Goal: Navigation & Orientation: Find specific page/section

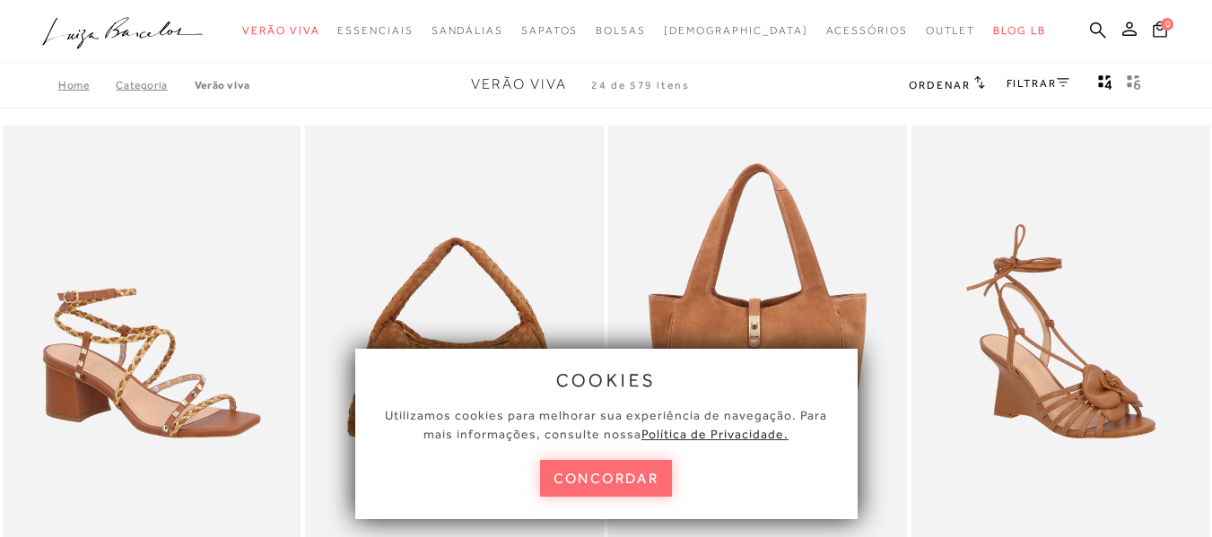
click at [596, 477] on button "concordar" at bounding box center [606, 478] width 133 height 37
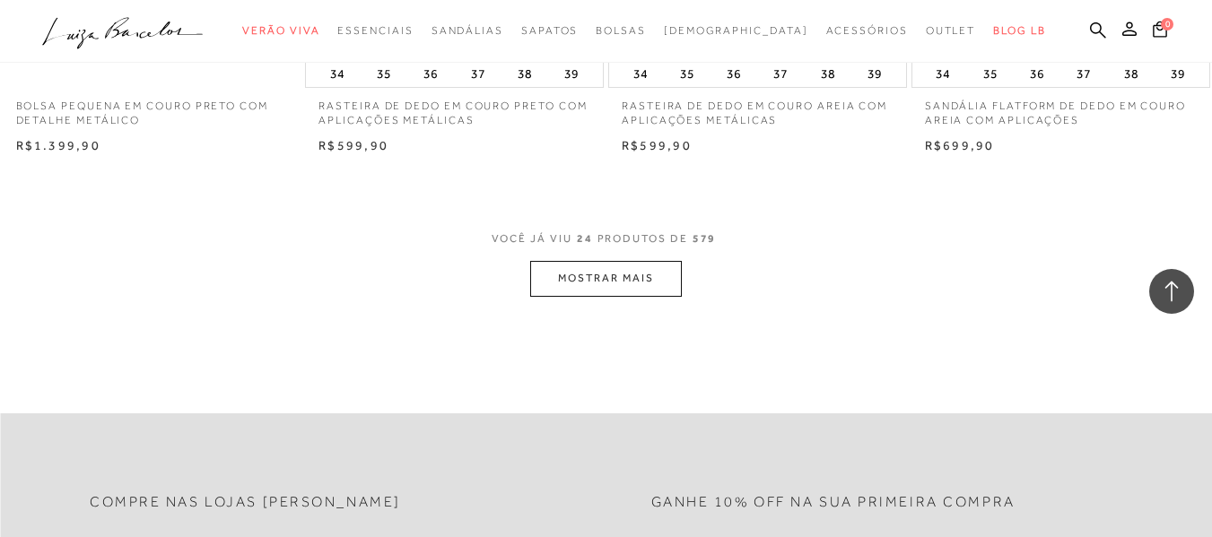
scroll to position [3408, 0]
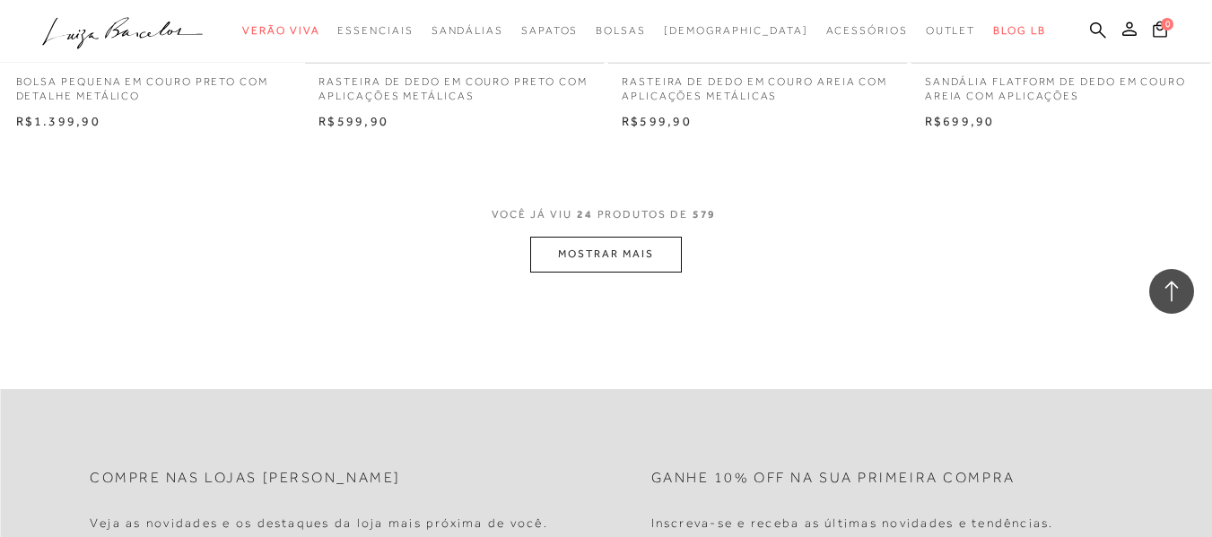
click at [587, 249] on button "MOSTRAR MAIS" at bounding box center [605, 254] width 151 height 35
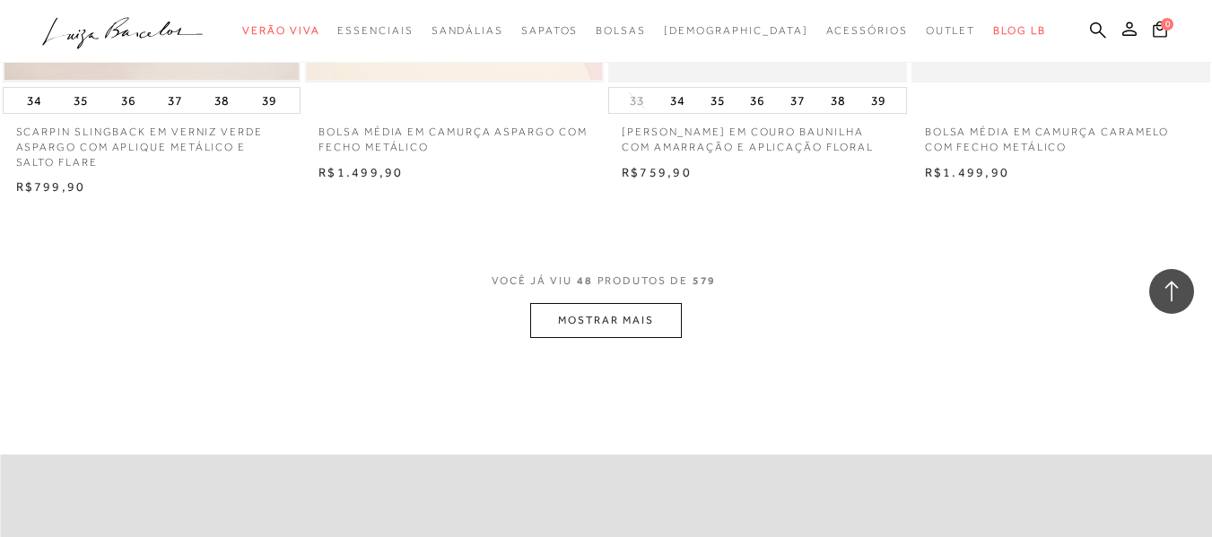
scroll to position [6816, 0]
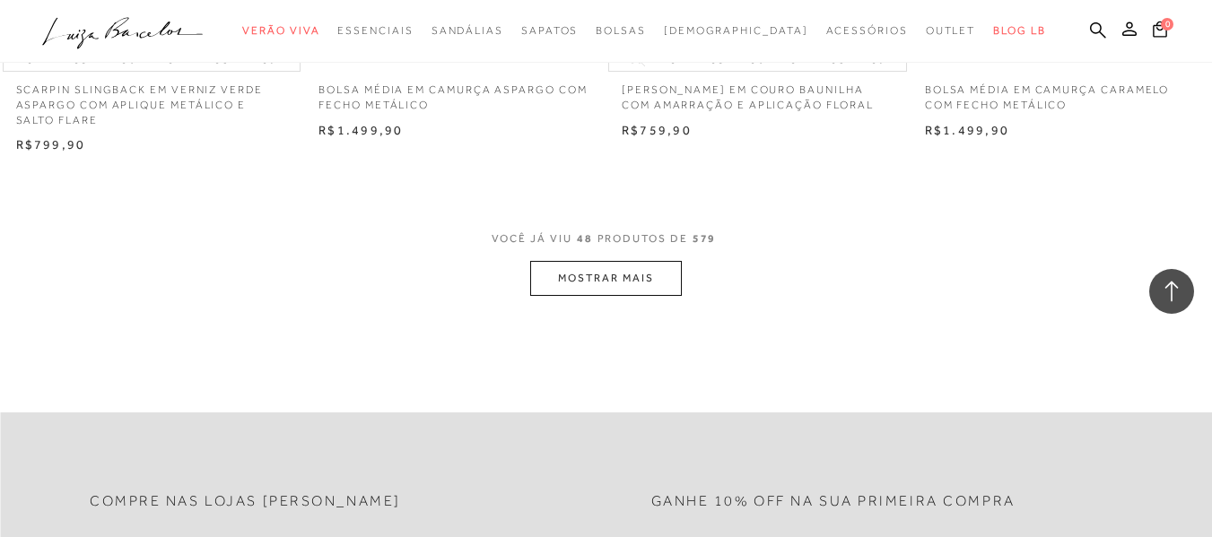
click at [615, 278] on button "MOSTRAR MAIS" at bounding box center [605, 278] width 151 height 35
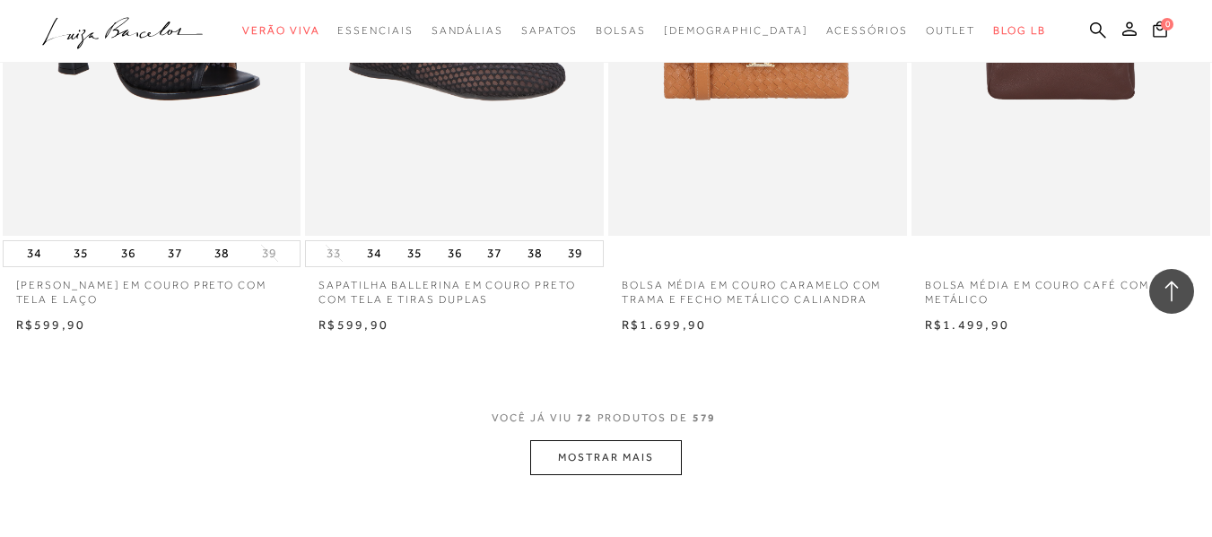
scroll to position [10225, 0]
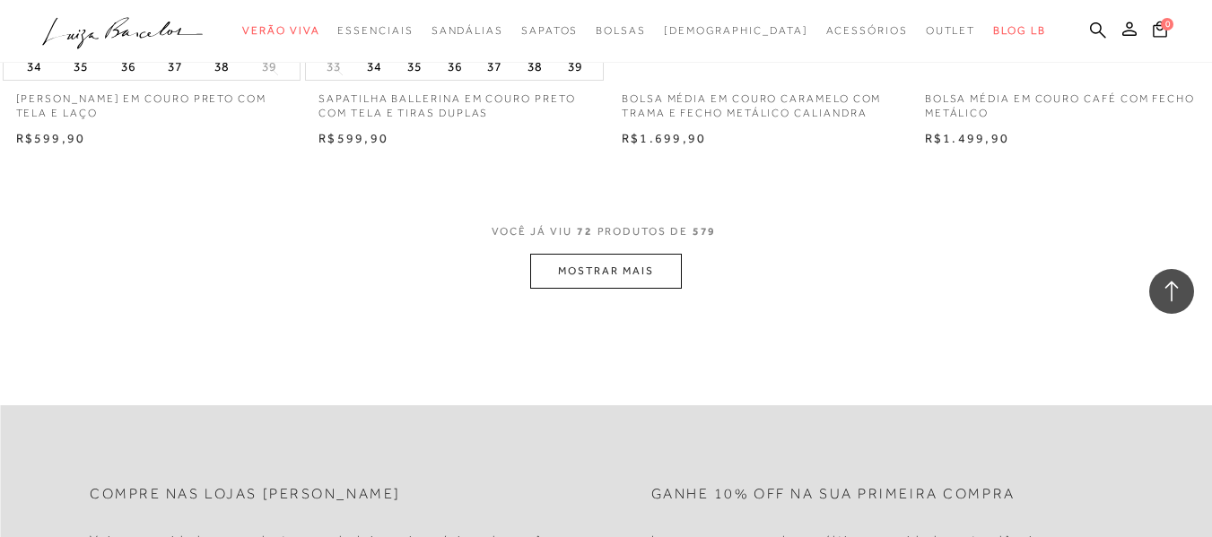
click at [591, 272] on button "MOSTRAR MAIS" at bounding box center [605, 271] width 151 height 35
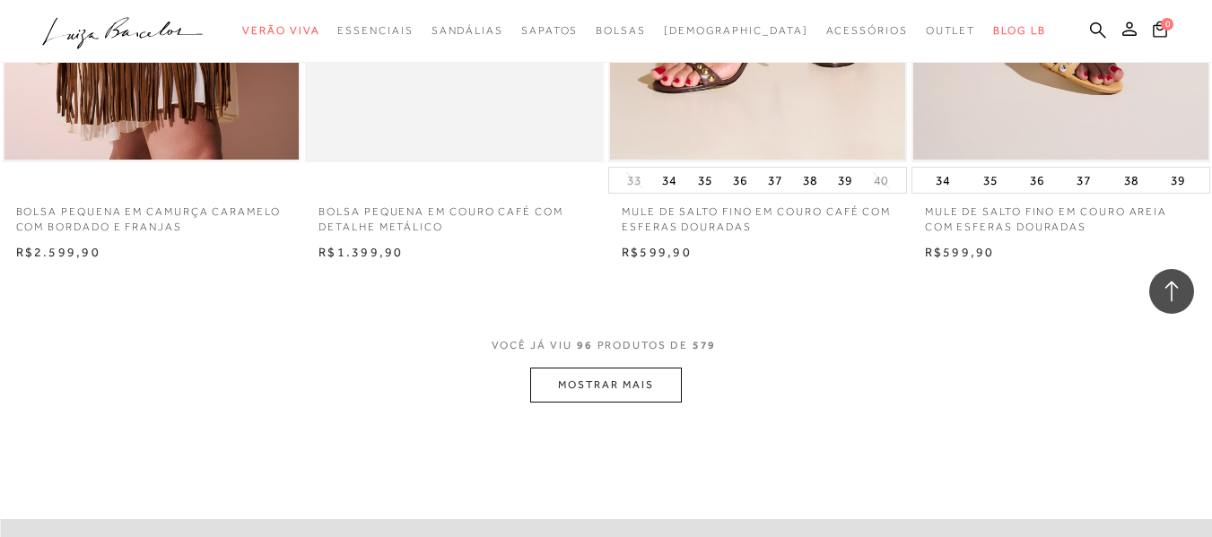
scroll to position [13633, 0]
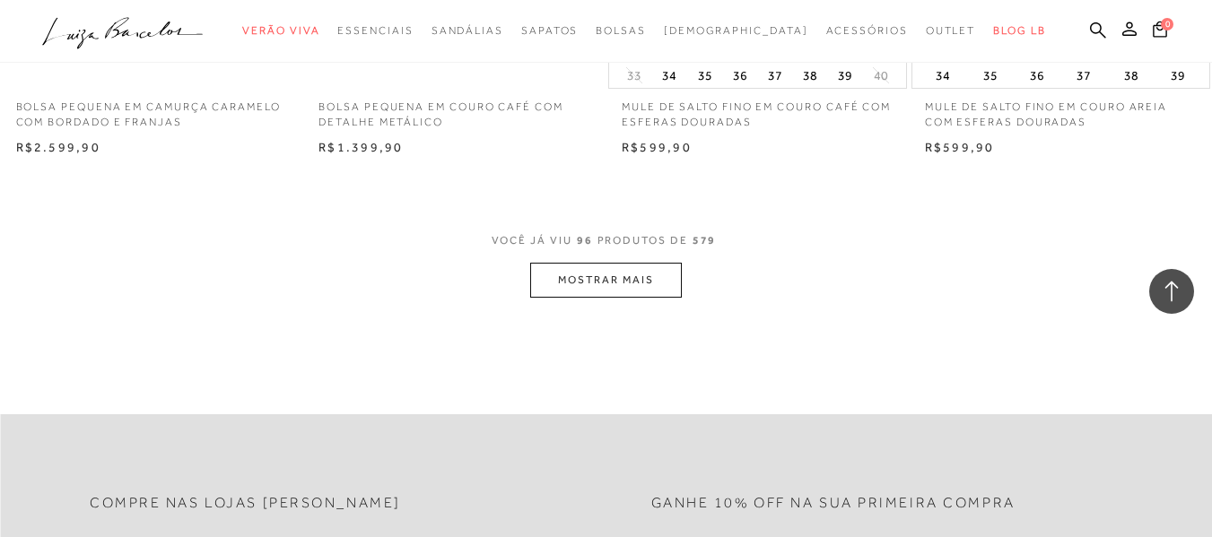
click at [661, 283] on button "MOSTRAR MAIS" at bounding box center [605, 280] width 151 height 35
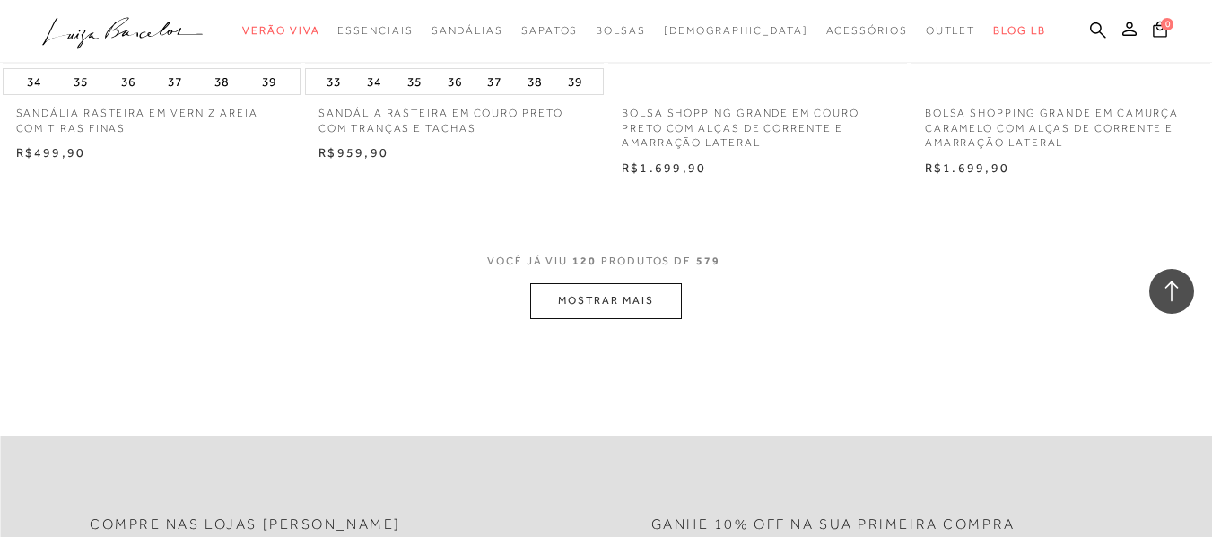
scroll to position [17041, 0]
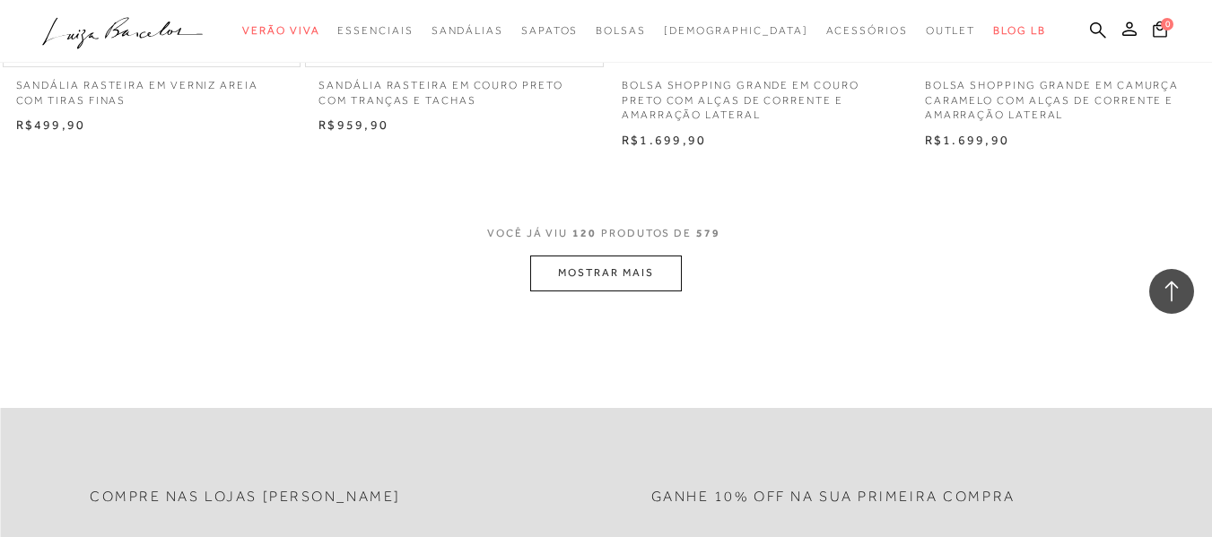
click at [593, 273] on button "MOSTRAR MAIS" at bounding box center [605, 273] width 151 height 35
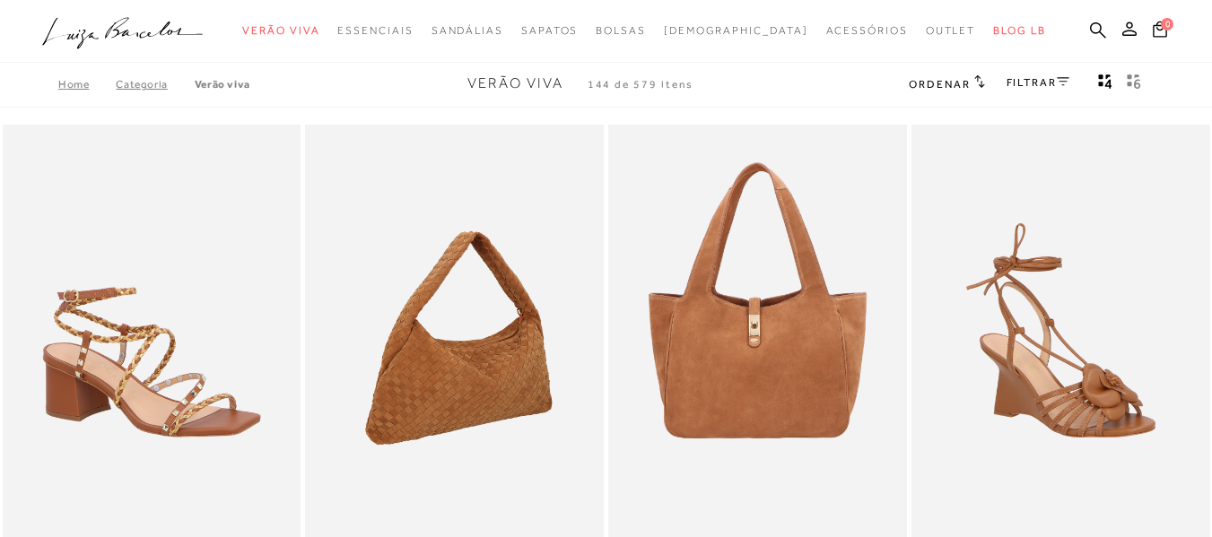
scroll to position [0, 0]
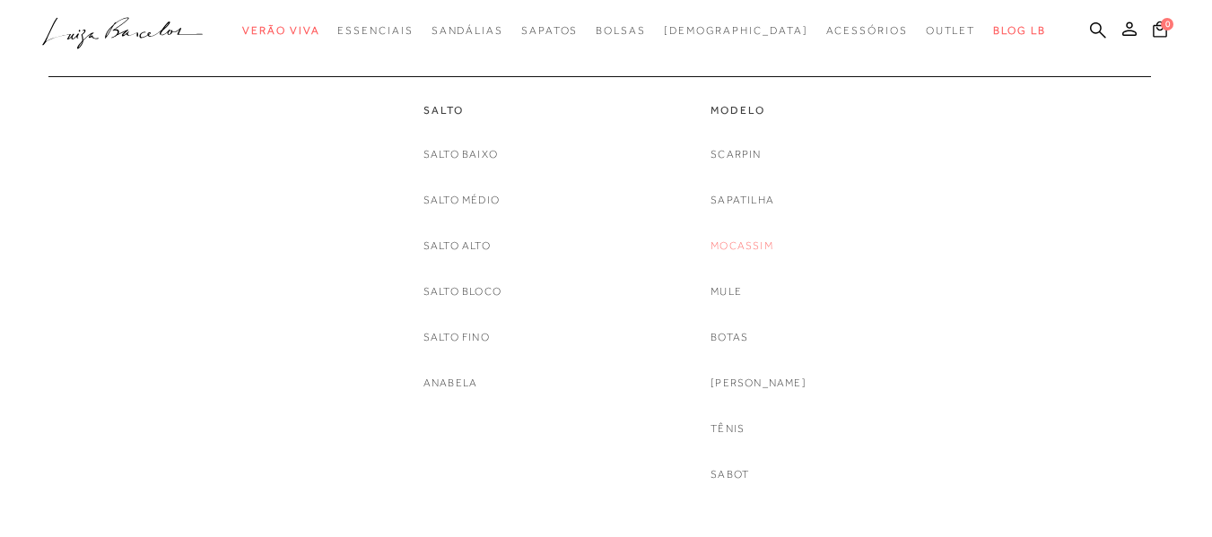
click at [744, 240] on link "Mocassim" at bounding box center [741, 246] width 63 height 19
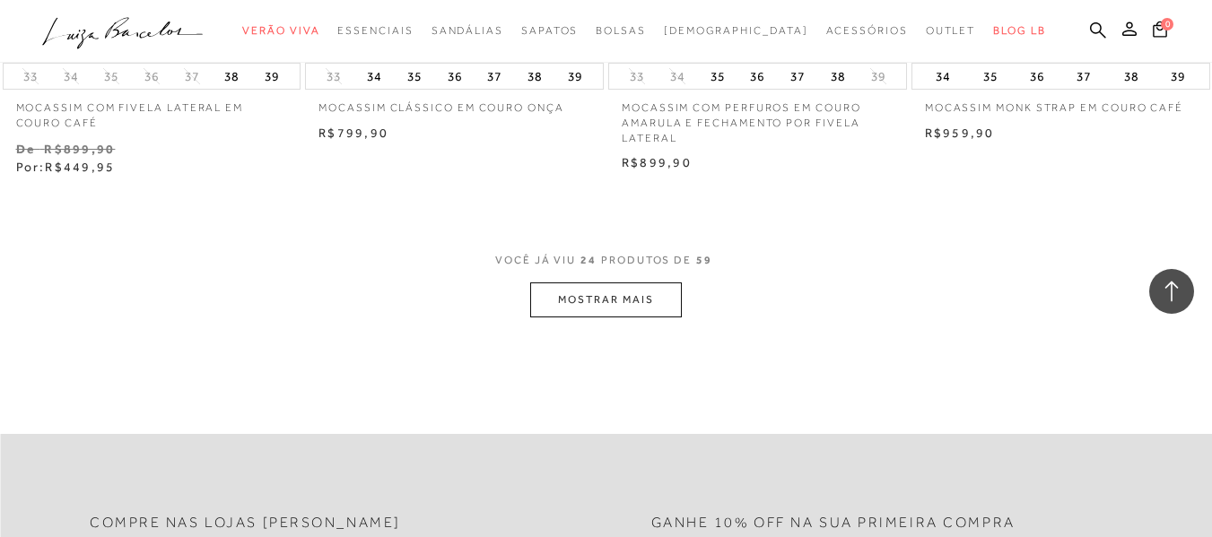
scroll to position [3498, 0]
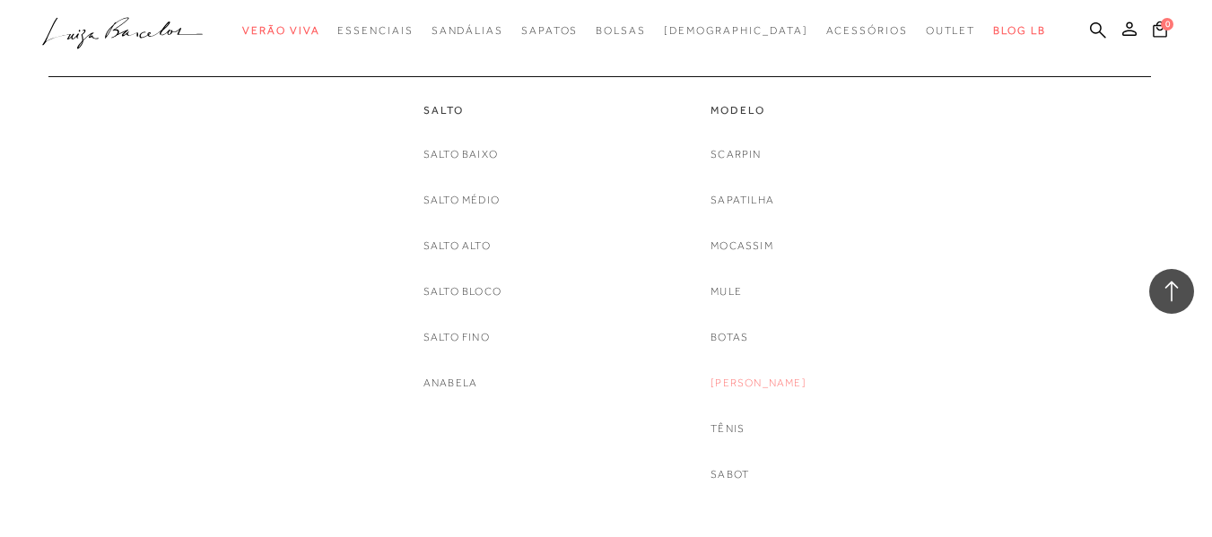
click at [760, 387] on link "[PERSON_NAME]" at bounding box center [758, 383] width 96 height 19
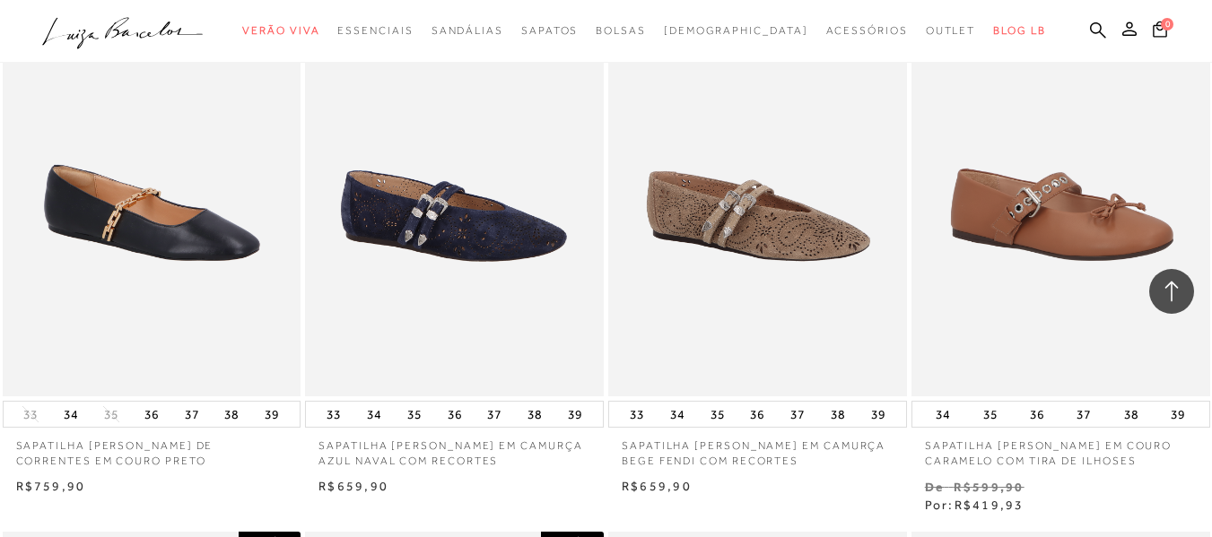
scroll to position [1435, 0]
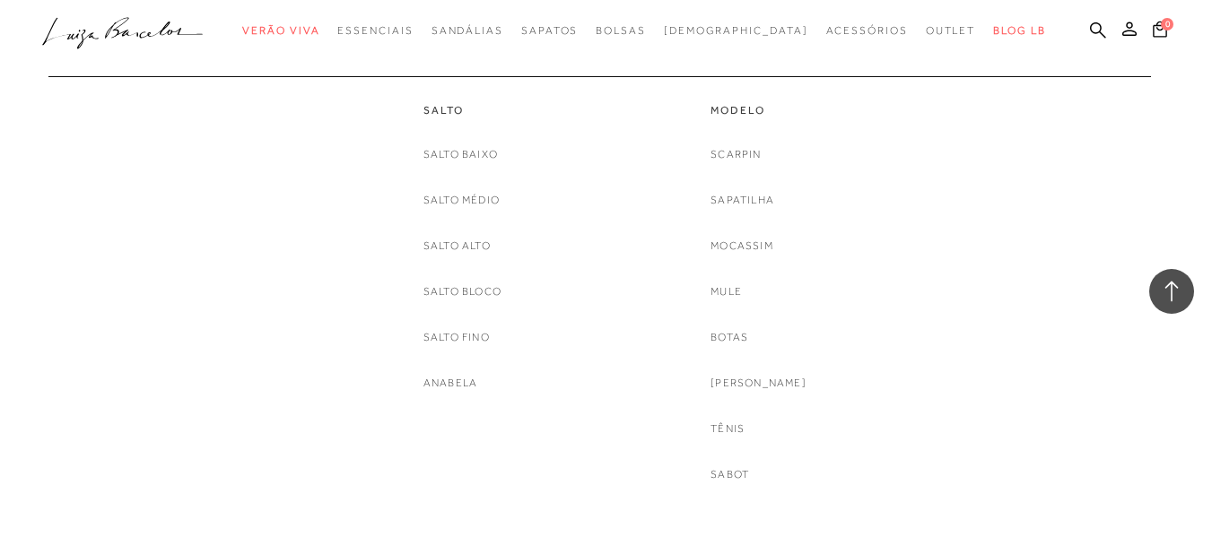
click at [747, 143] on div "Modelo Scarpin [GEOGRAPHIC_DATA] Mocassim [GEOGRAPHIC_DATA] [GEOGRAPHIC_DATA] […" at bounding box center [758, 280] width 96 height 408
click at [748, 152] on link "Scarpin" at bounding box center [735, 154] width 50 height 19
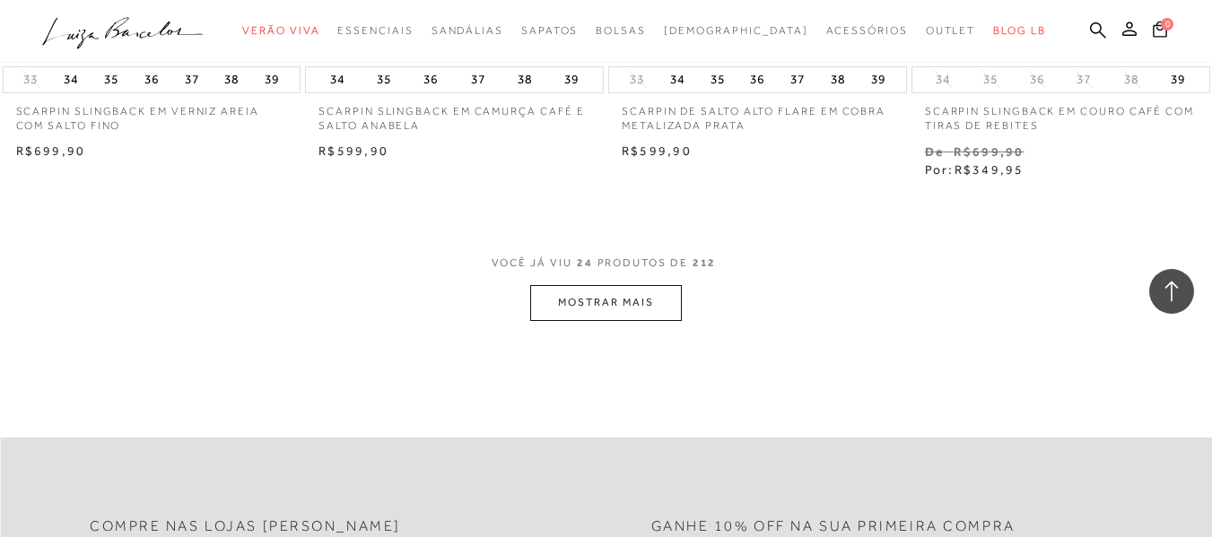
scroll to position [3408, 0]
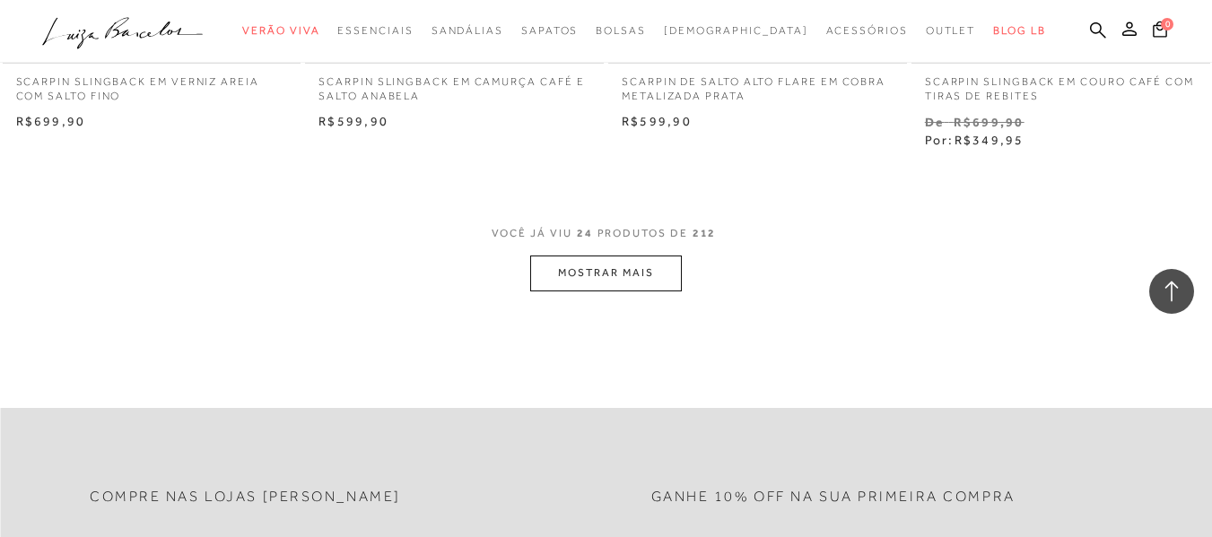
click at [620, 287] on button "MOSTRAR MAIS" at bounding box center [605, 273] width 151 height 35
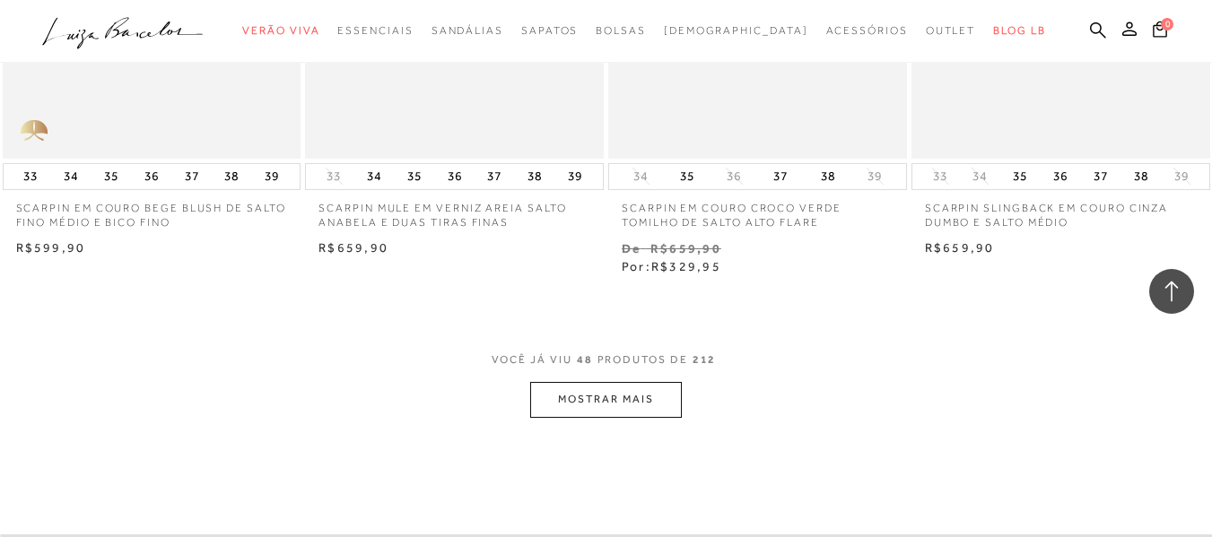
scroll to position [6906, 0]
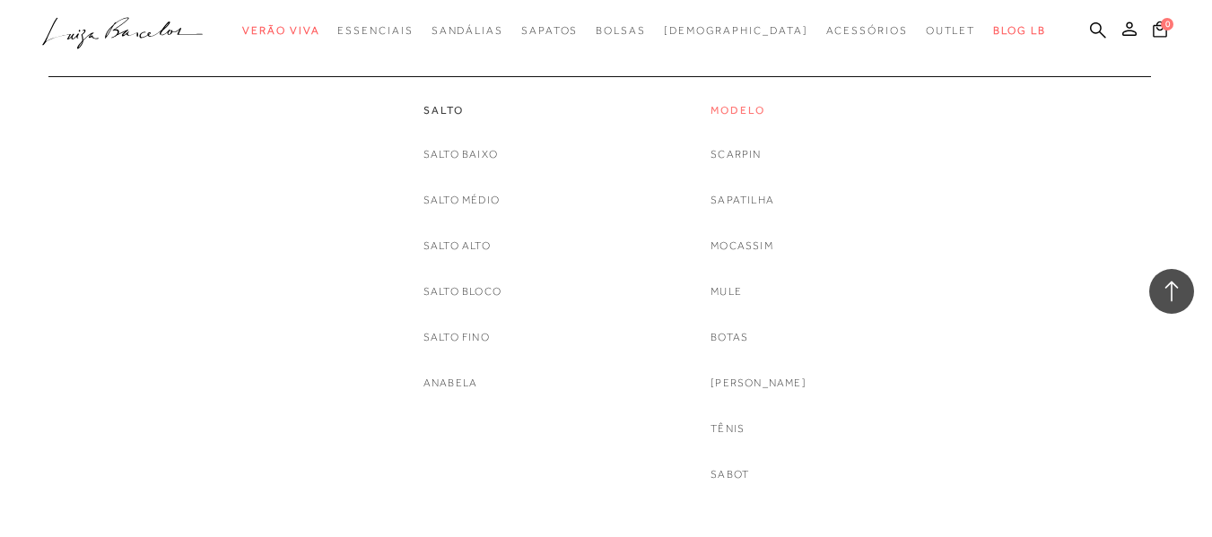
click at [738, 109] on link "Modelo" at bounding box center [758, 110] width 96 height 15
click at [747, 471] on link "Sabot" at bounding box center [729, 474] width 39 height 19
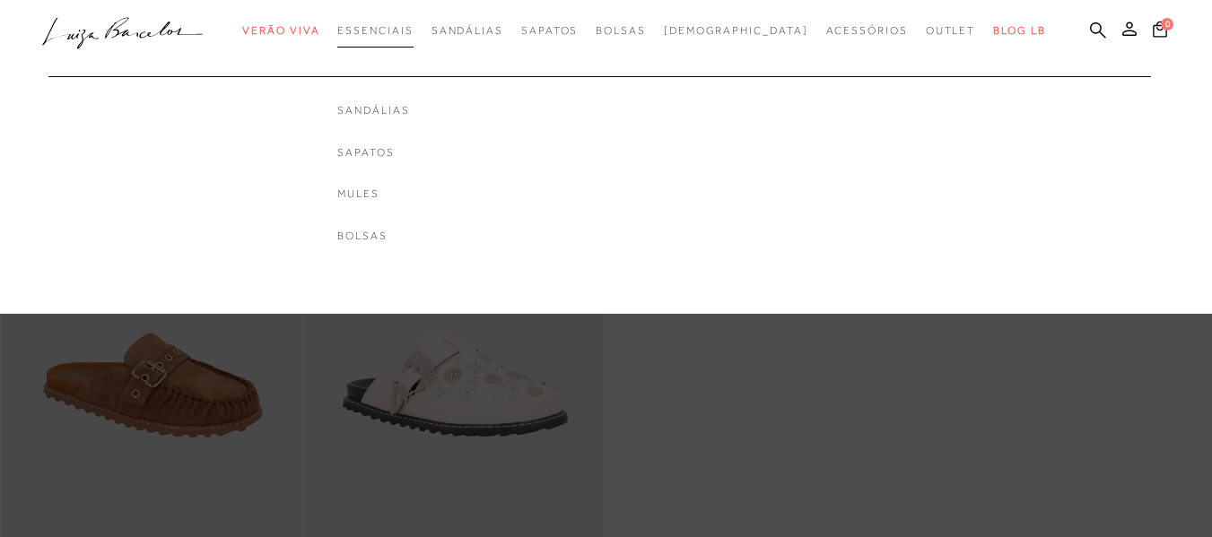
click at [413, 31] on span "Essenciais" at bounding box center [374, 30] width 75 height 13
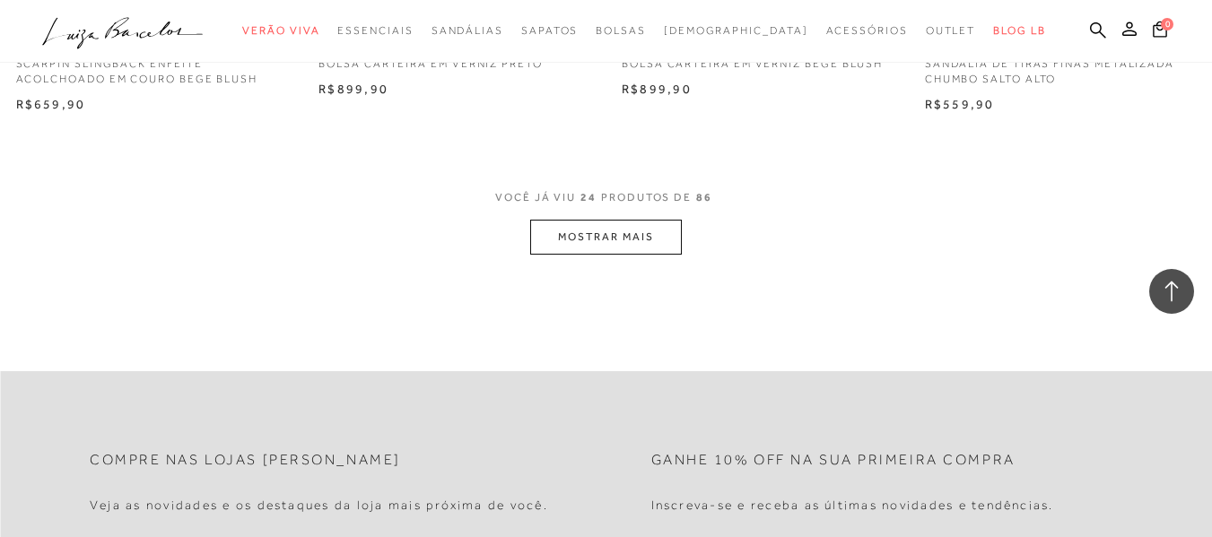
scroll to position [3408, 0]
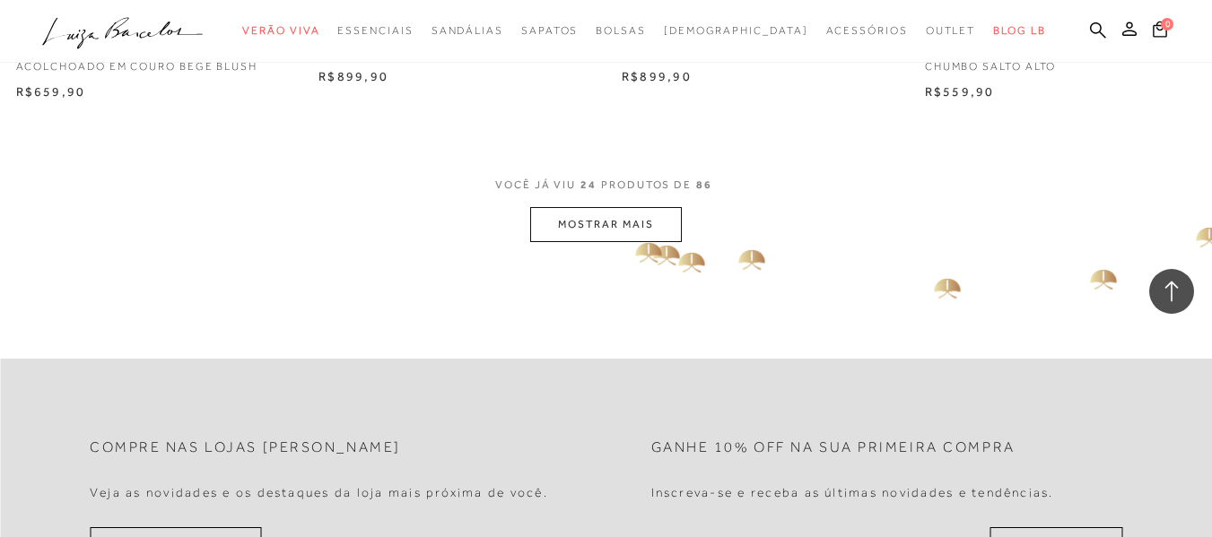
click at [629, 230] on button "MOSTRAR MAIS" at bounding box center [605, 224] width 151 height 35
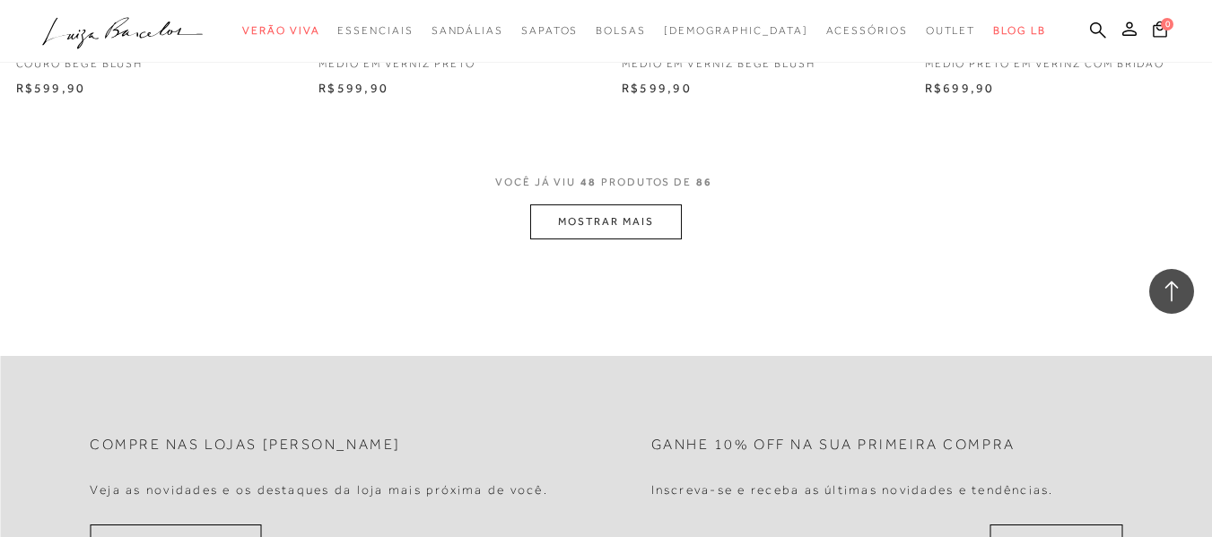
scroll to position [6816, 0]
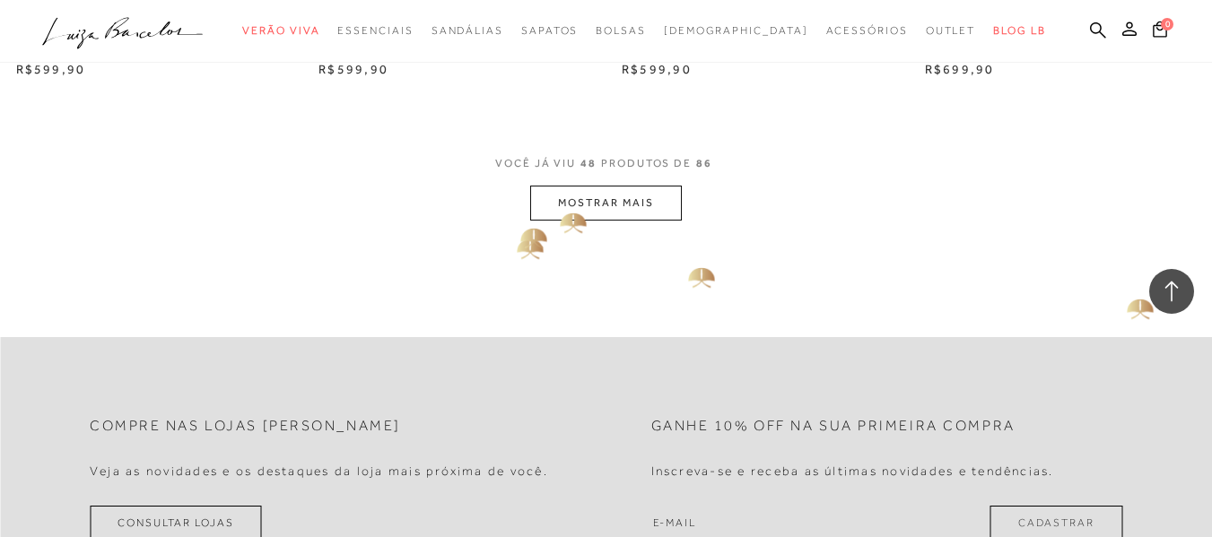
click at [565, 204] on button "MOSTRAR MAIS" at bounding box center [605, 203] width 151 height 35
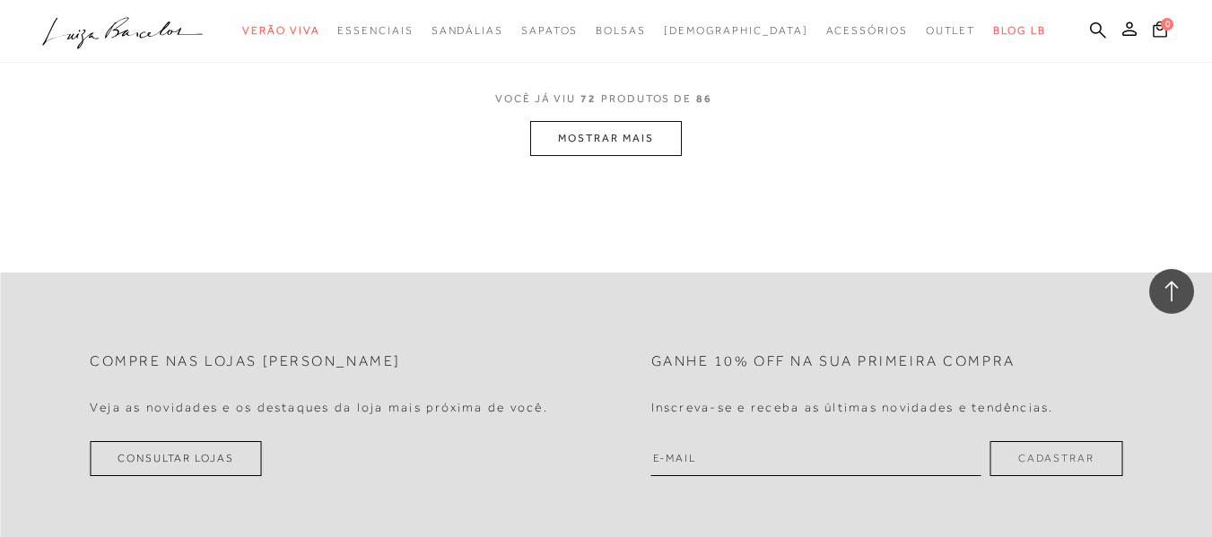
scroll to position [10314, 0]
